Goal: Task Accomplishment & Management: Manage account settings

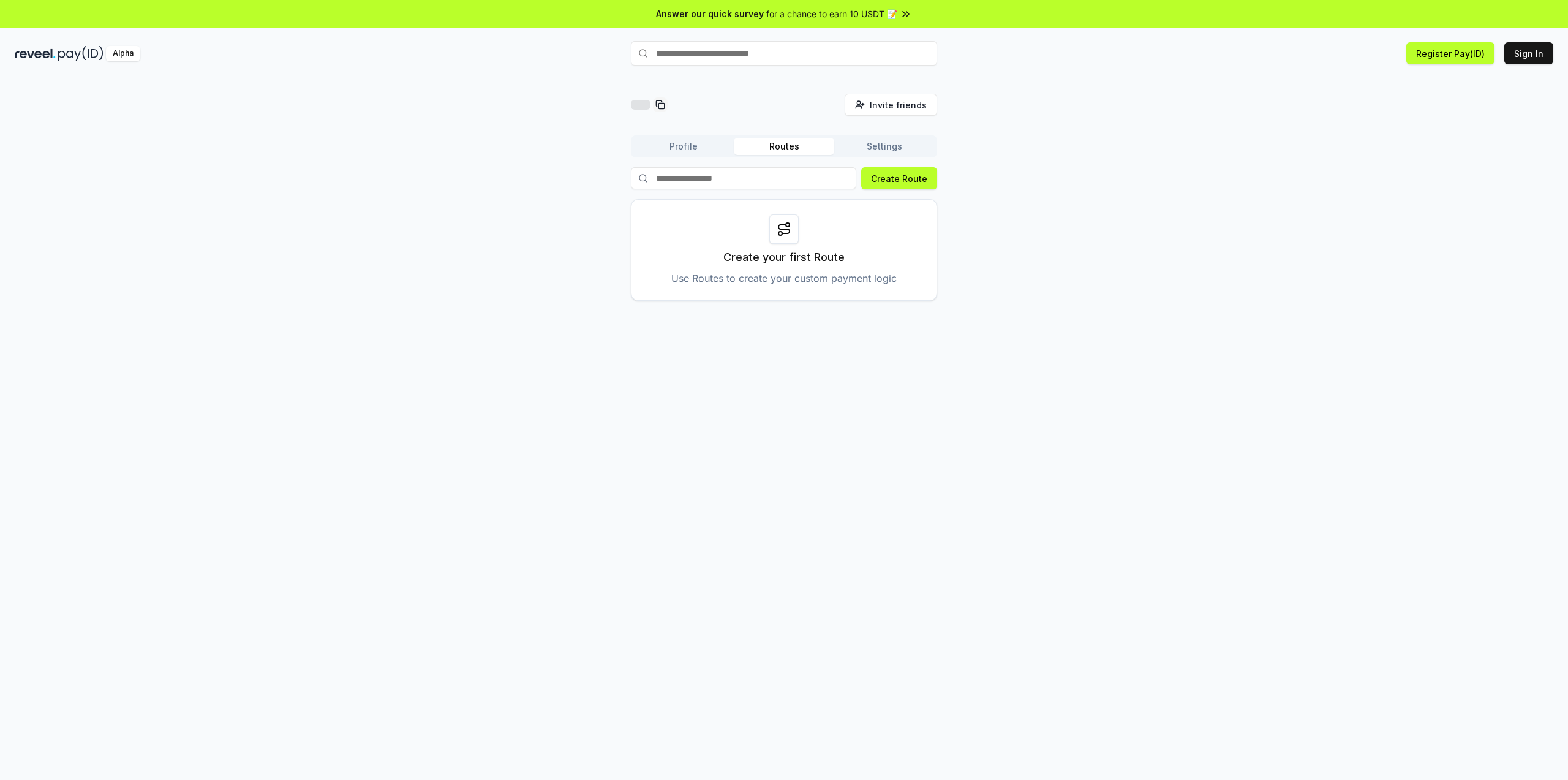
click at [1167, 202] on div "Invite friends Invite Profile Routes Settings Create Route Create your first Ro…" at bounding box center [783, 198] width 1538 height 207
drag, startPoint x: 1308, startPoint y: 224, endPoint x: 1467, endPoint y: 88, distance: 209.2
click at [1308, 224] on div "邀请朋友 邀请 配置文件 路线 设置 创建路线 创建您的第一条路线 使用路由创建自定义付款逻辑" at bounding box center [783, 198] width 1538 height 207
click at [1489, 45] on button "注册支付 (ID)" at bounding box center [1471, 53] width 71 height 22
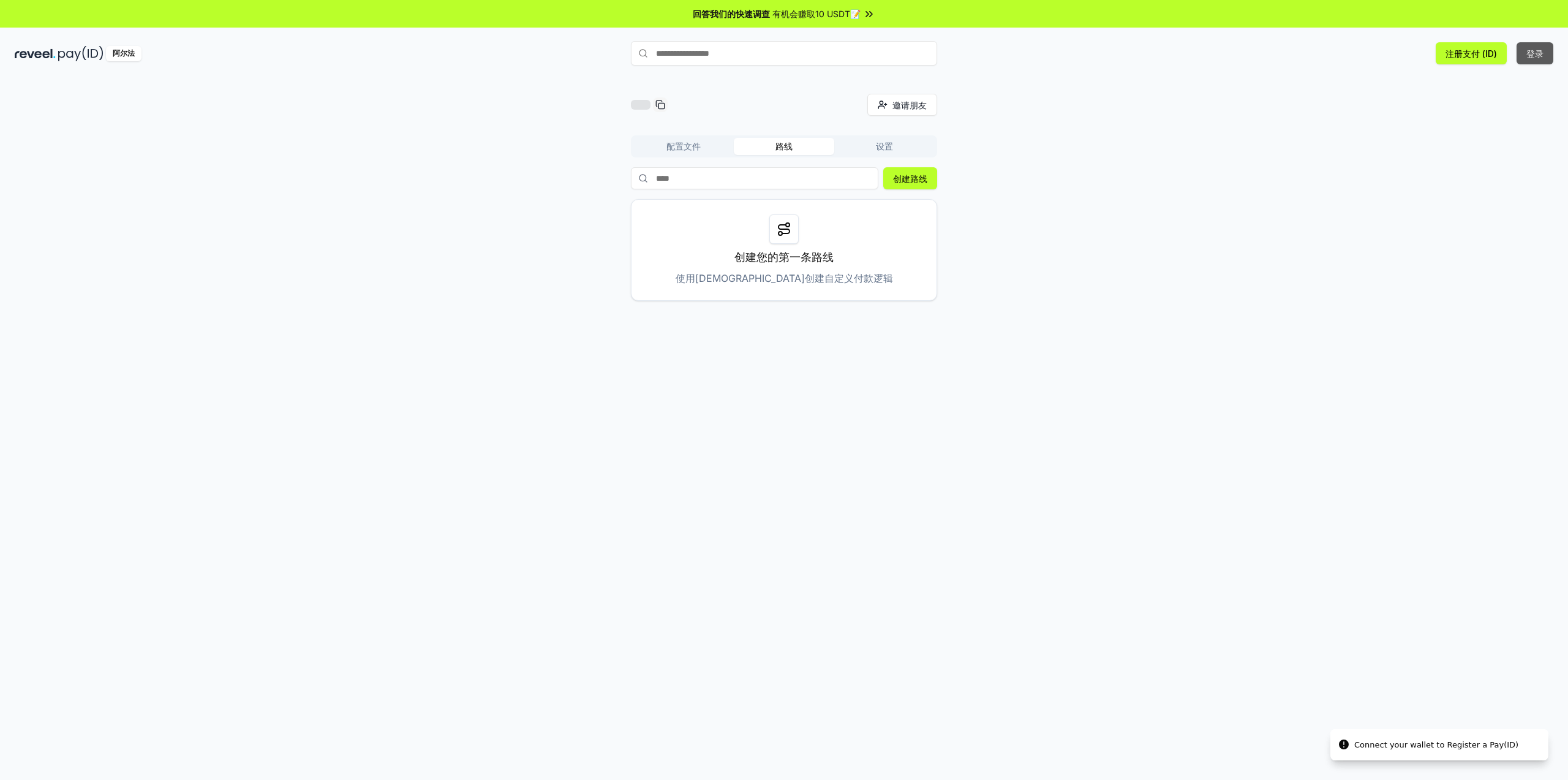
click at [1541, 58] on font "登录" at bounding box center [1534, 53] width 17 height 10
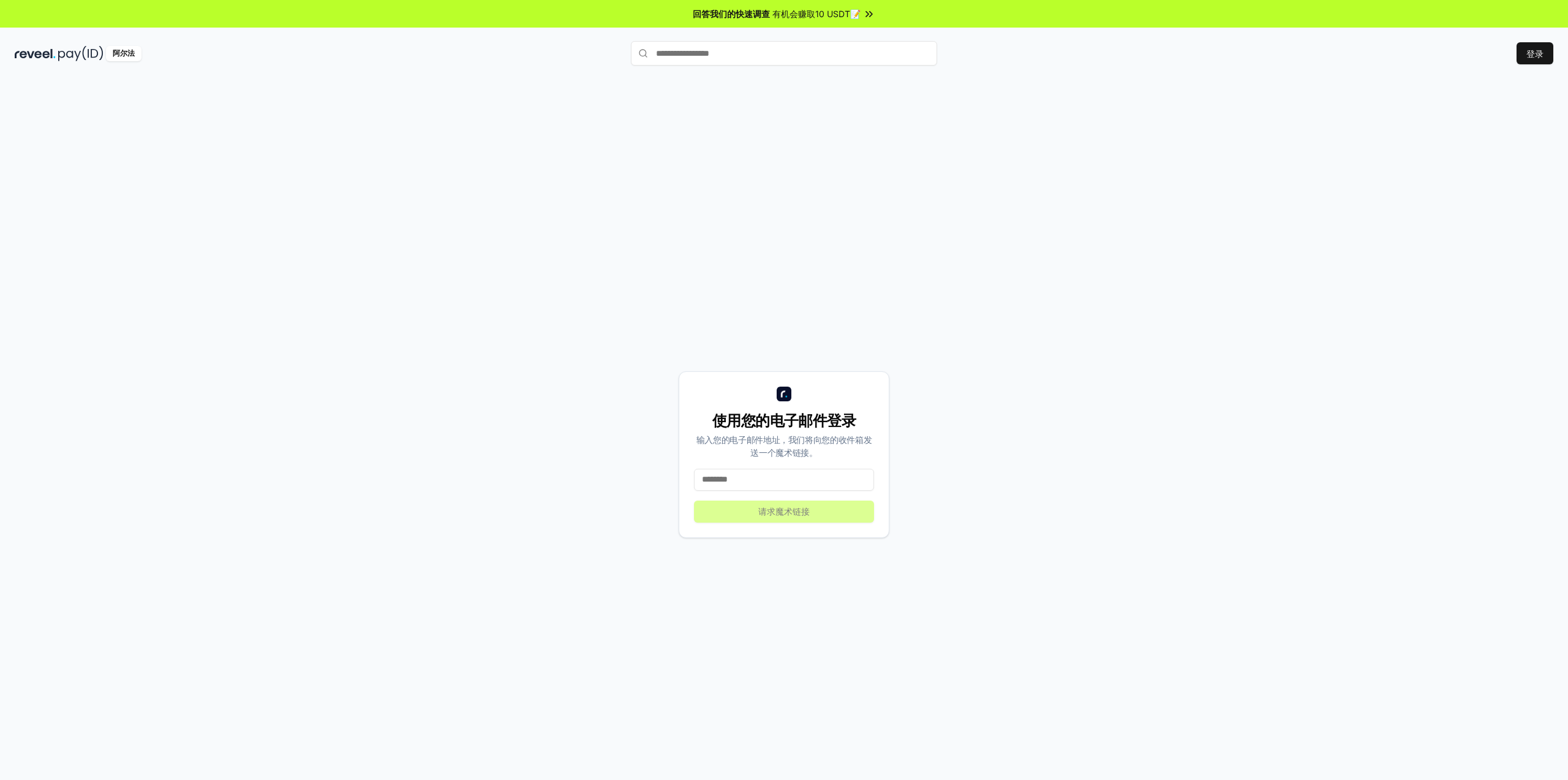
click at [789, 474] on input at bounding box center [784, 480] width 180 height 22
type input "*"
click at [771, 485] on input "**********" at bounding box center [784, 480] width 180 height 22
click at [760, 480] on input "**********" at bounding box center [784, 480] width 180 height 22
type input "**********"
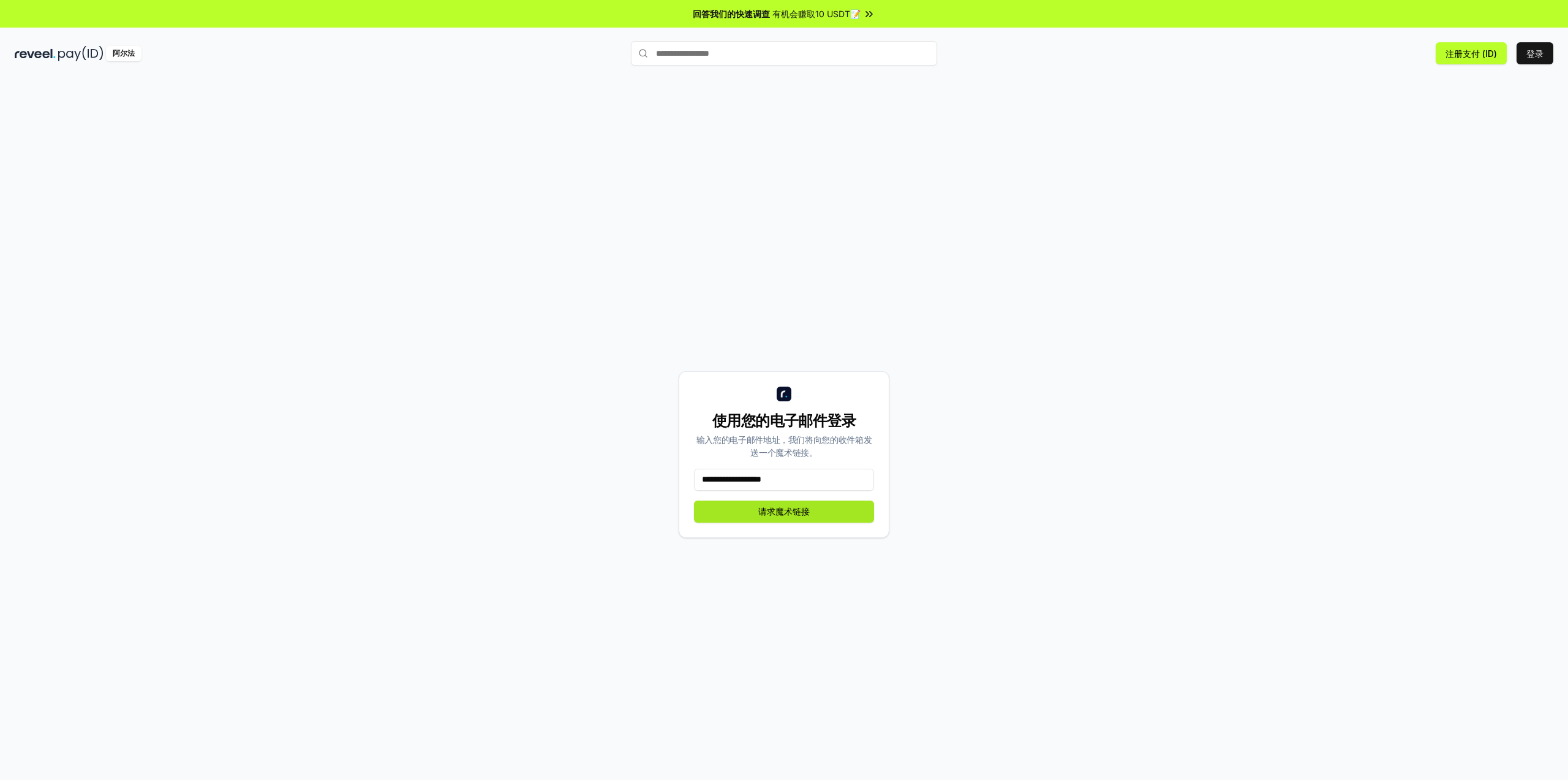
click at [790, 520] on button "请求魔术链接" at bounding box center [784, 511] width 180 height 22
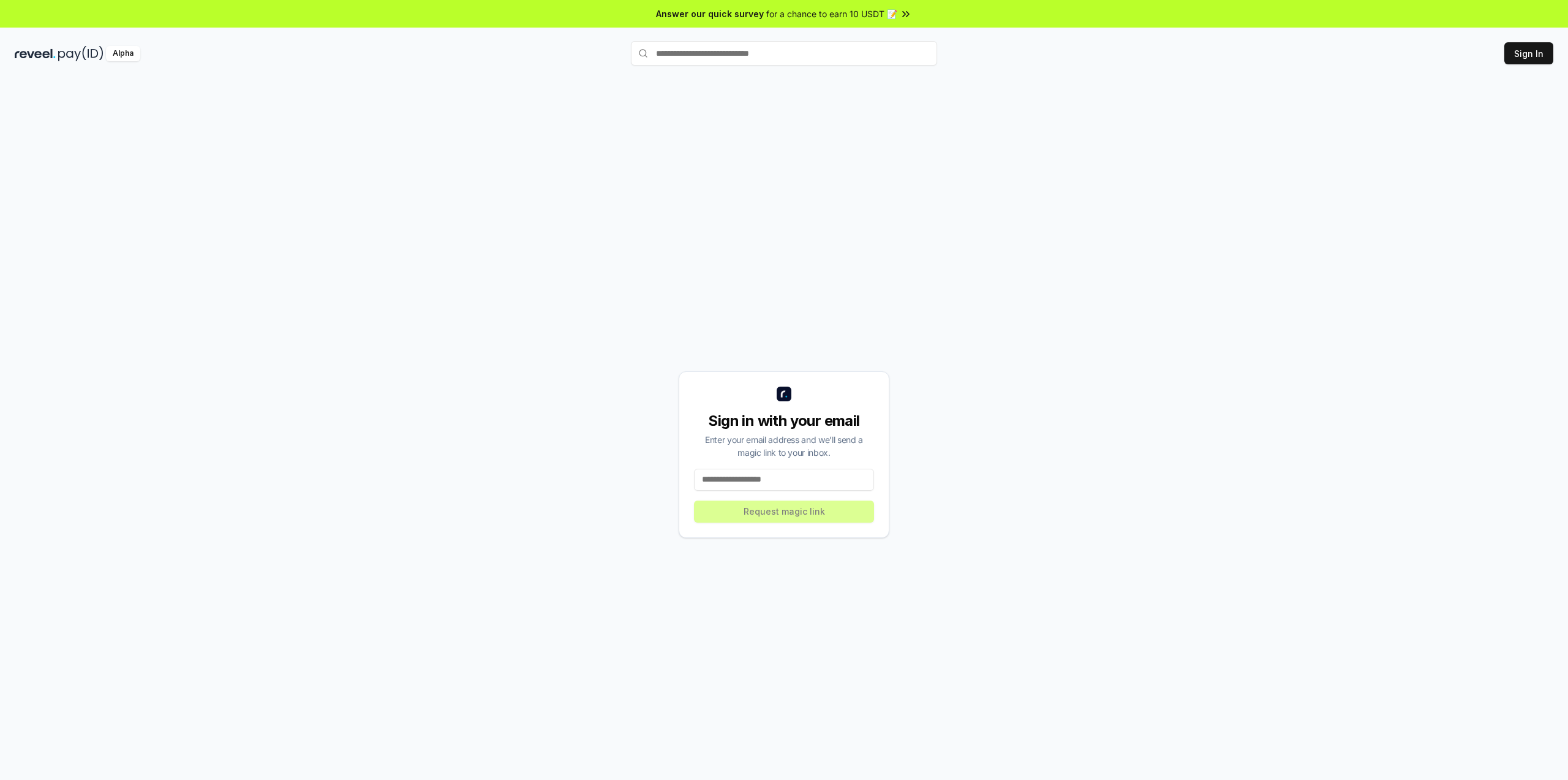
click at [830, 472] on input at bounding box center [784, 480] width 180 height 22
type input "*"
type input "**********"
click at [827, 501] on button "Request magic link" at bounding box center [784, 511] width 180 height 22
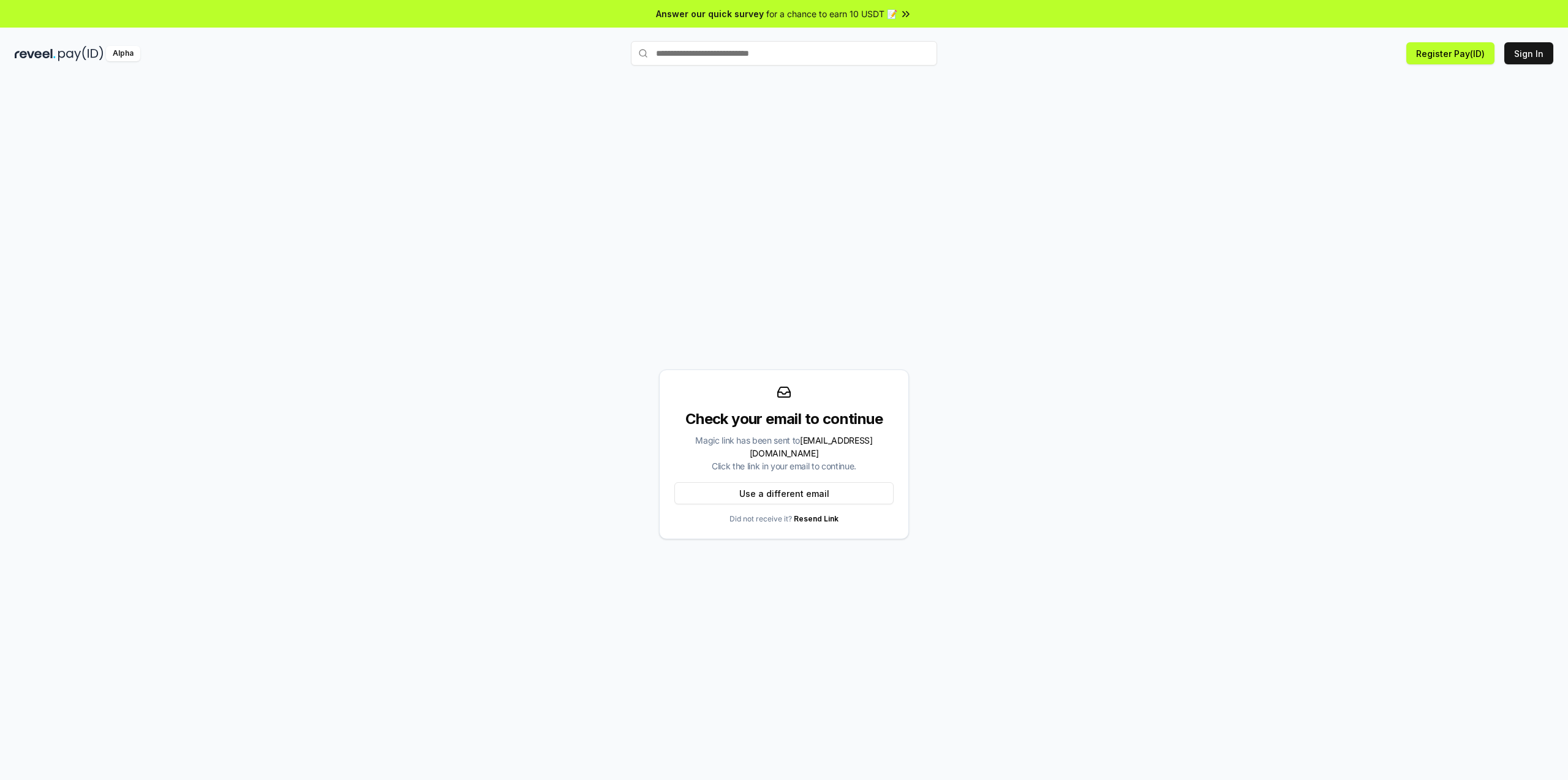
drag, startPoint x: 820, startPoint y: 450, endPoint x: 818, endPoint y: 461, distance: 11.2
click at [820, 450] on span "ackotmm90@gmail.com" at bounding box center [811, 447] width 123 height 24
click at [828, 483] on button "Use a different email" at bounding box center [783, 493] width 219 height 22
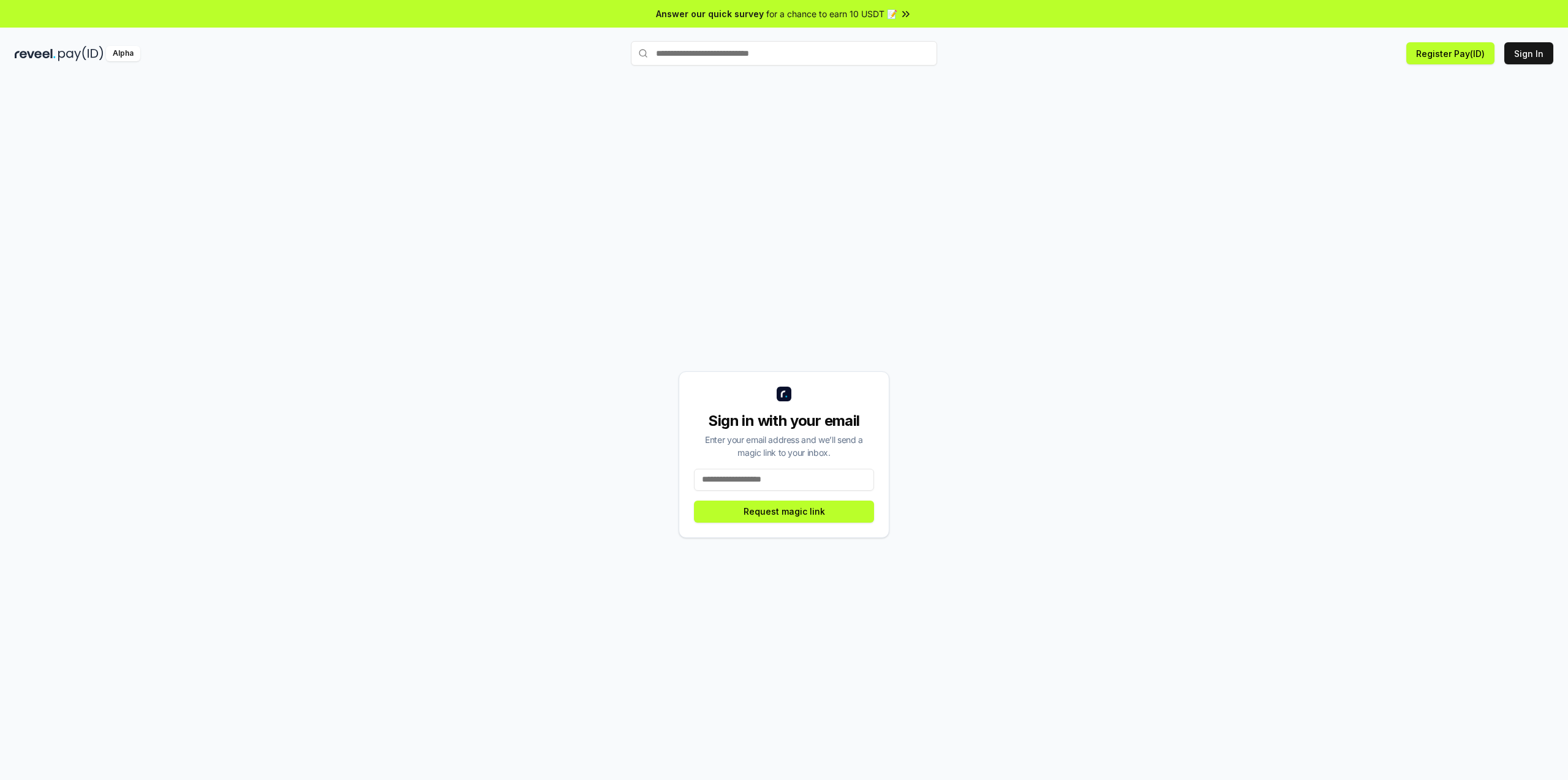
click at [811, 483] on input at bounding box center [784, 480] width 180 height 22
click at [794, 478] on input at bounding box center [784, 480] width 180 height 22
type input "**********"
click at [819, 501] on button "Request magic link" at bounding box center [784, 511] width 180 height 22
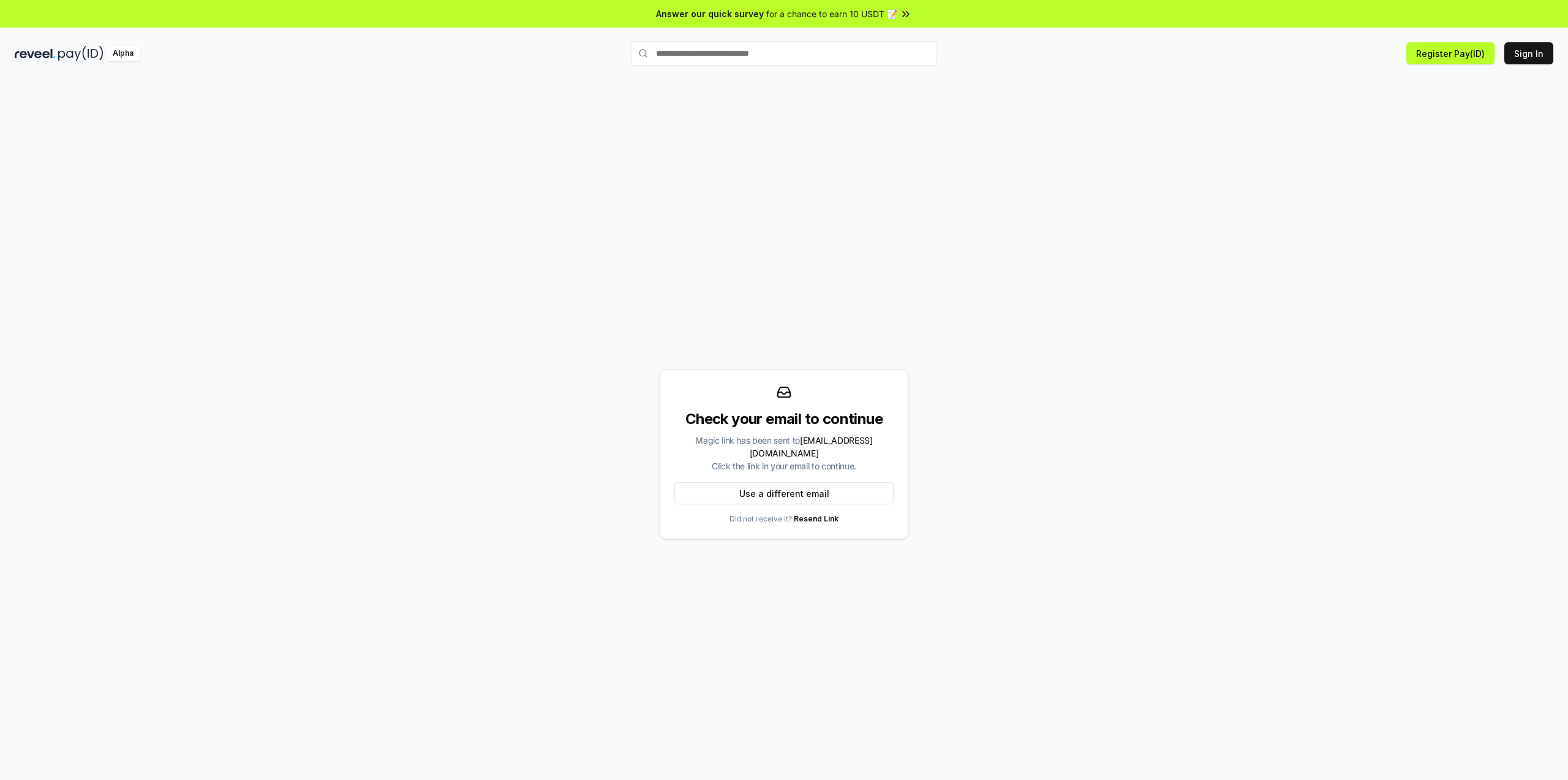
click at [595, 296] on div "Check your email to continue Magic link has been sent to ackotmm90@gmail.com Cl…" at bounding box center [783, 454] width 1538 height 721
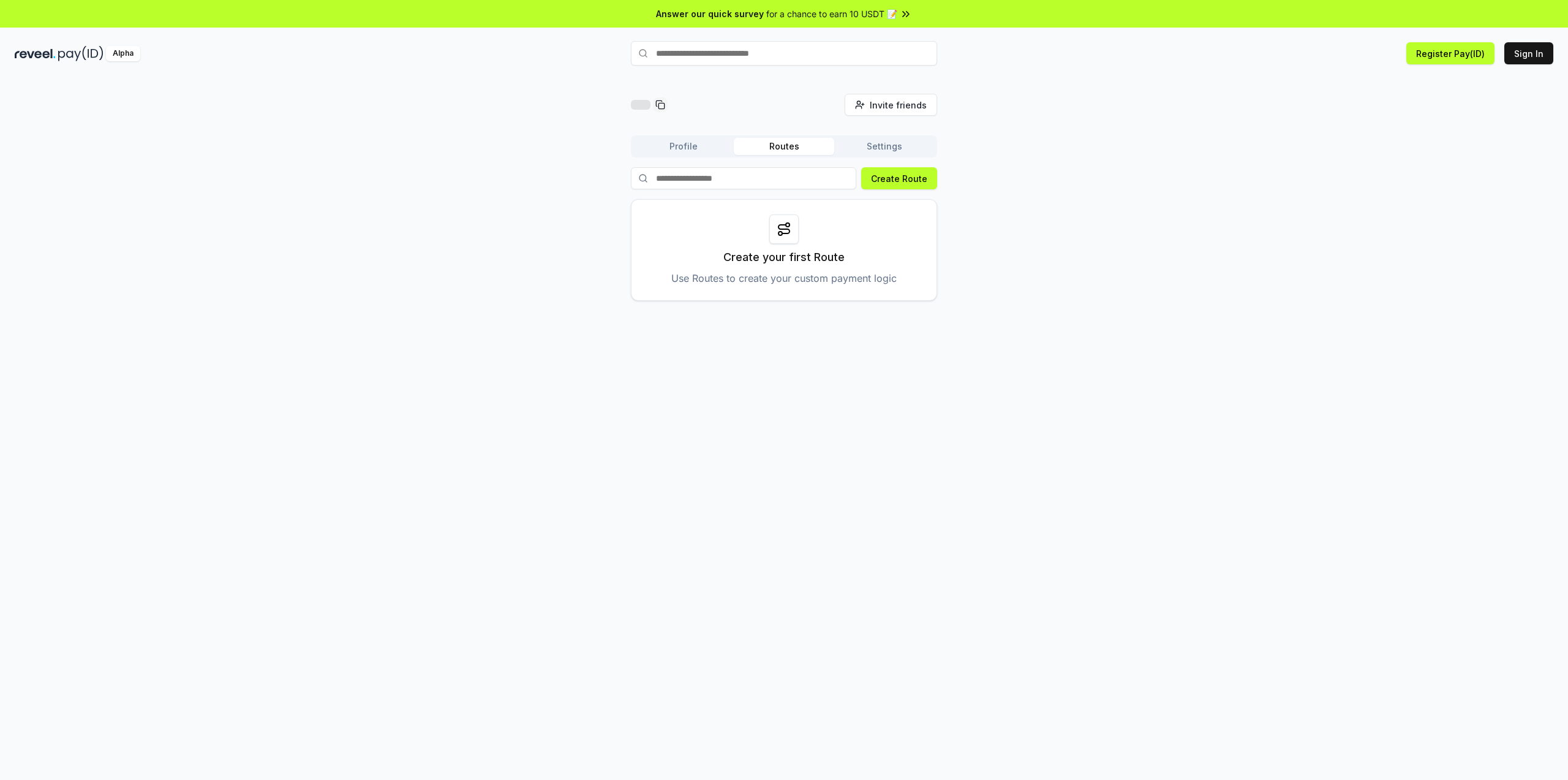
click at [738, 170] on input at bounding box center [743, 178] width 225 height 22
click at [880, 145] on button "Settings" at bounding box center [884, 146] width 100 height 17
click at [665, 150] on button "Profile" at bounding box center [684, 146] width 100 height 17
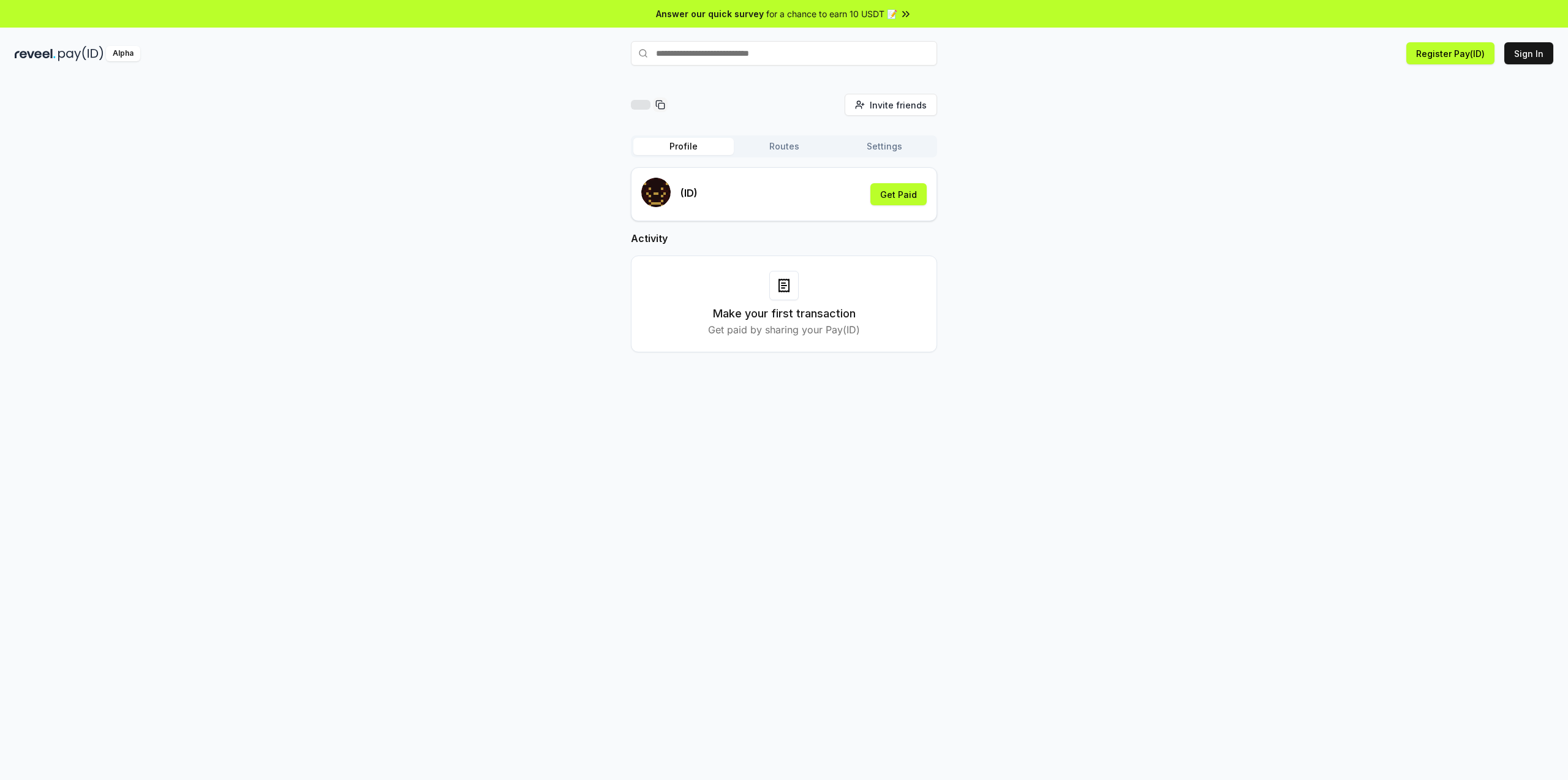
click at [915, 175] on div "(ID) Get Paid" at bounding box center [784, 194] width 306 height 54
click at [901, 187] on button "Get Paid" at bounding box center [898, 194] width 56 height 22
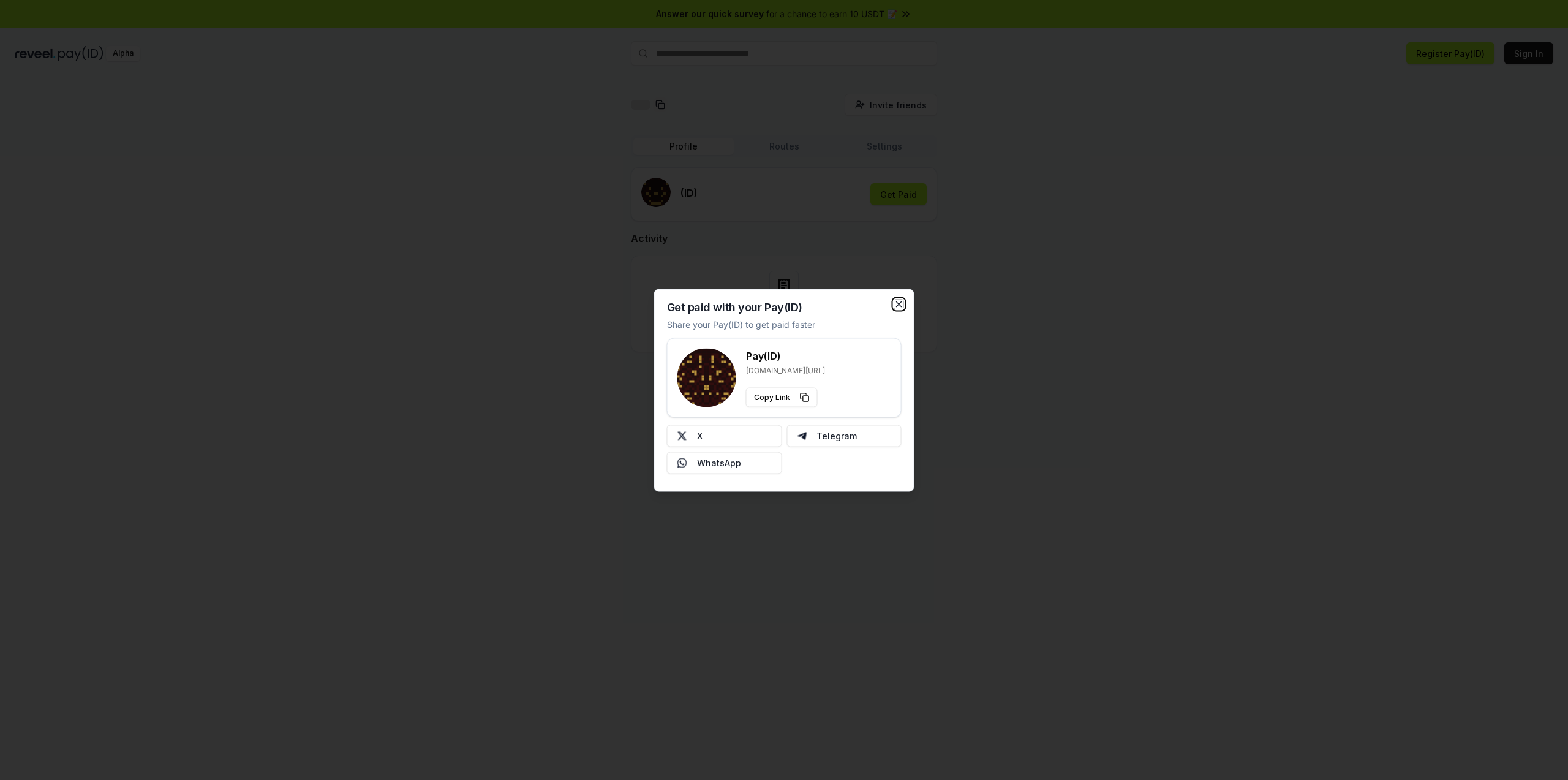
click at [898, 300] on icon "button" at bounding box center [899, 304] width 10 height 10
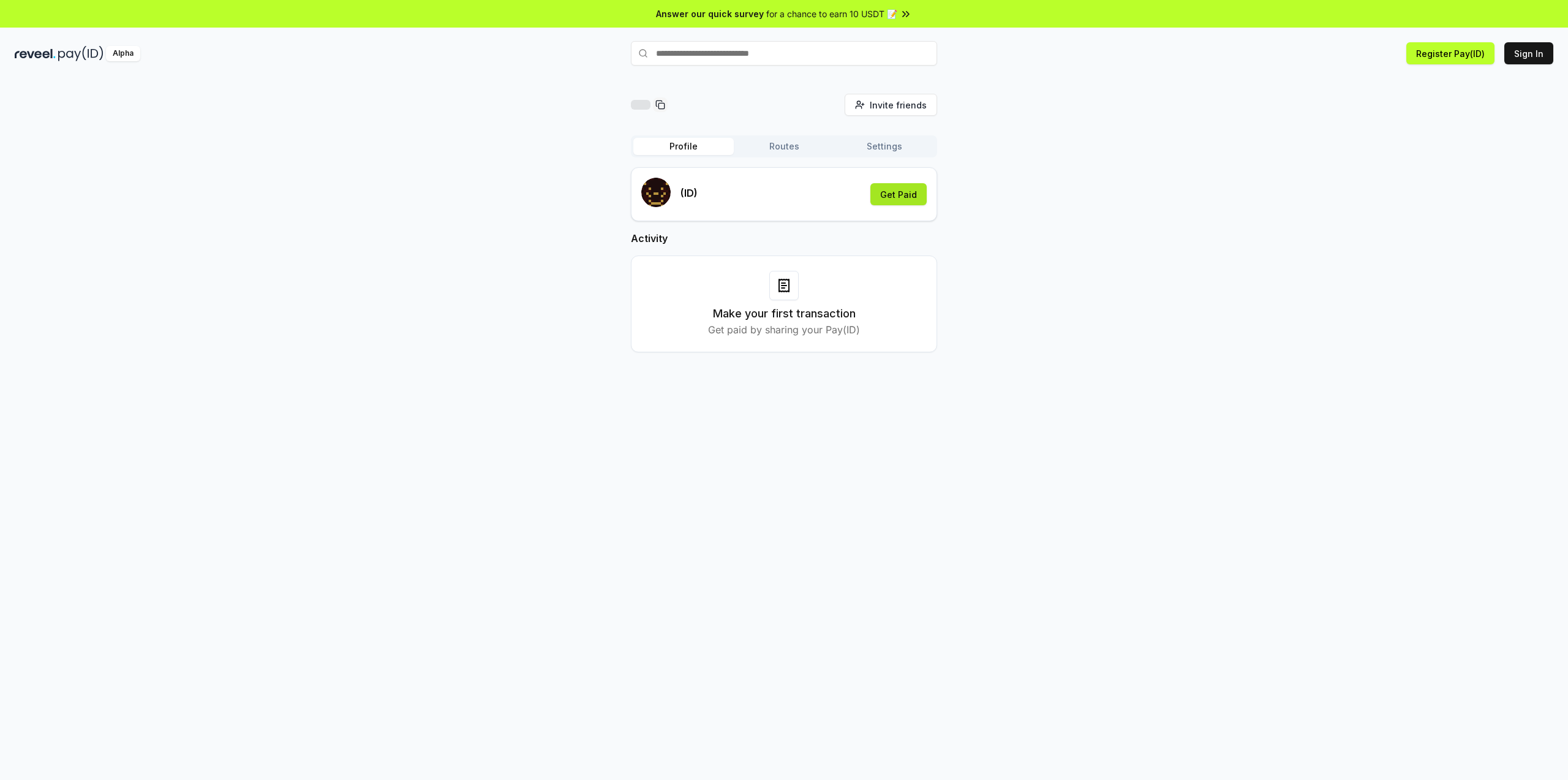
click at [895, 197] on button "Get Paid" at bounding box center [898, 194] width 56 height 22
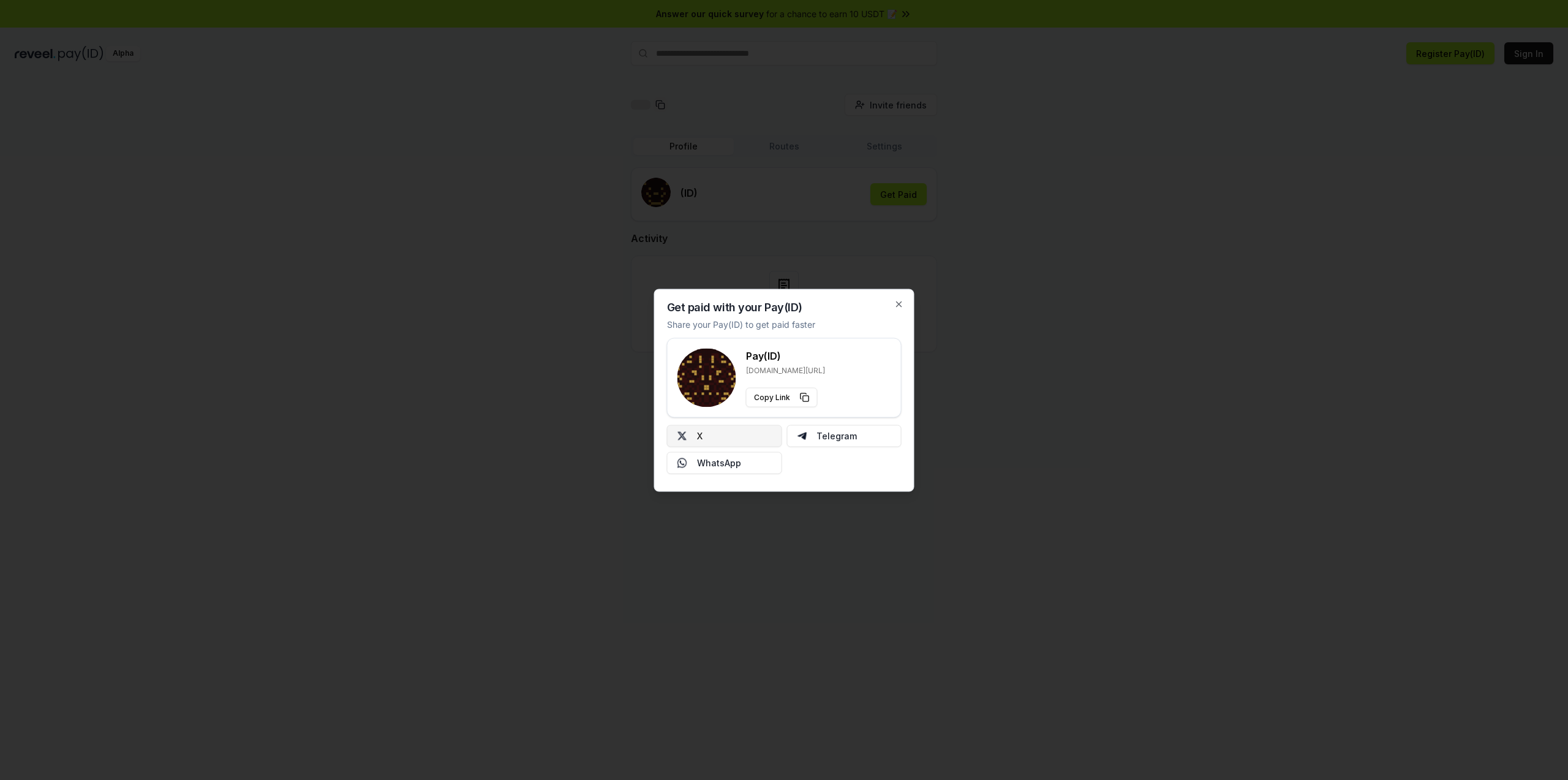
click at [715, 433] on button "X" at bounding box center [724, 436] width 115 height 22
click at [903, 306] on icon "button" at bounding box center [899, 304] width 10 height 10
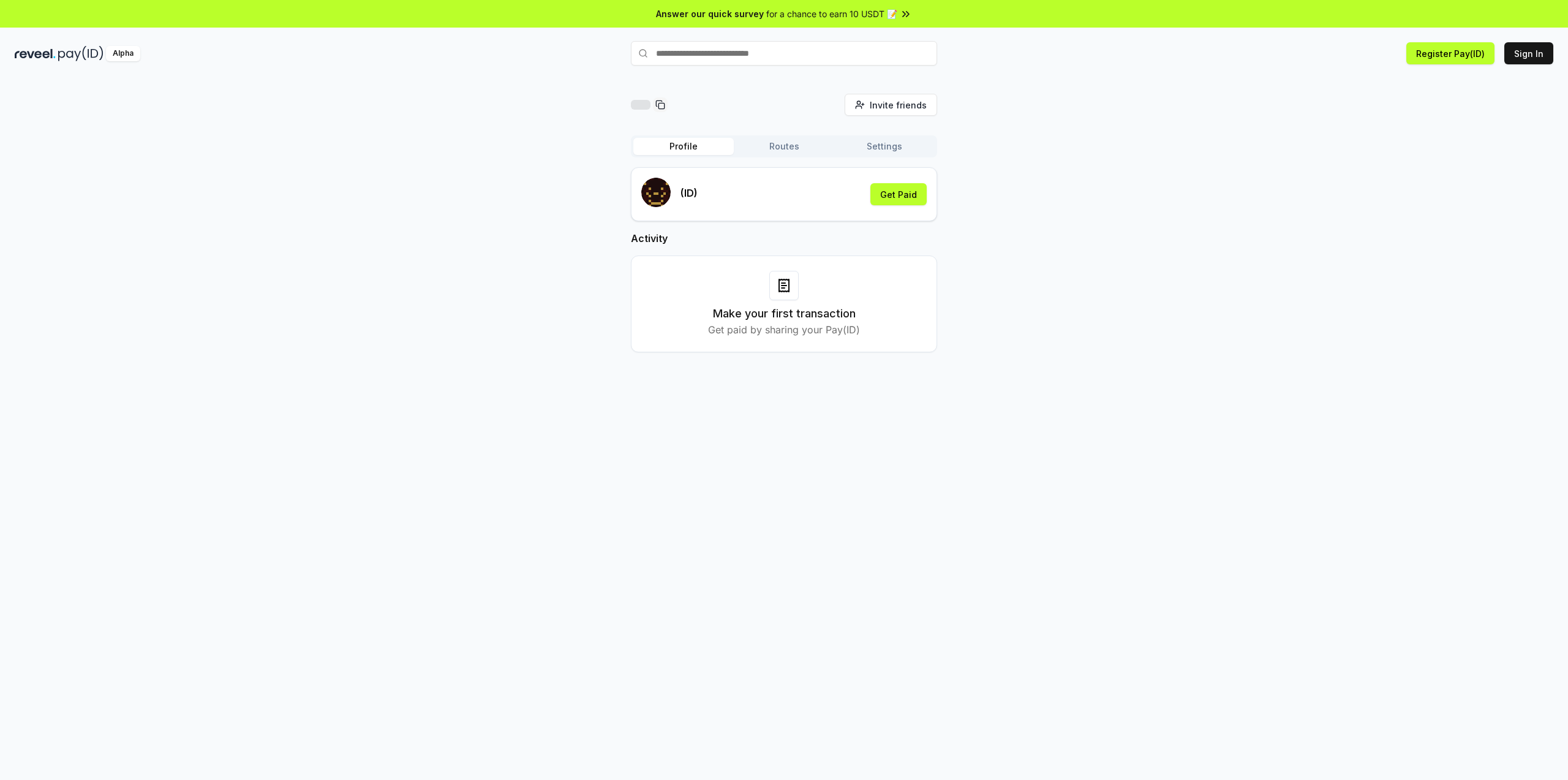
click at [743, 55] on input "text" at bounding box center [784, 53] width 306 height 25
